Goal: Task Accomplishment & Management: Manage account settings

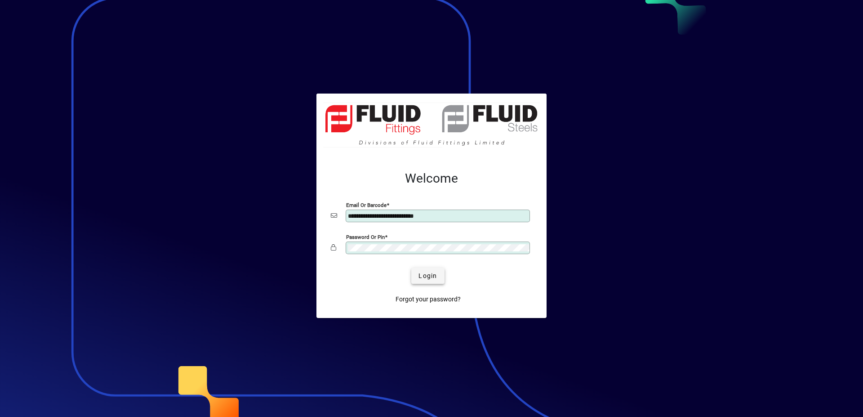
type input "**********"
click at [420, 272] on span "Login" at bounding box center [427, 275] width 18 height 9
